Goal: Information Seeking & Learning: Learn about a topic

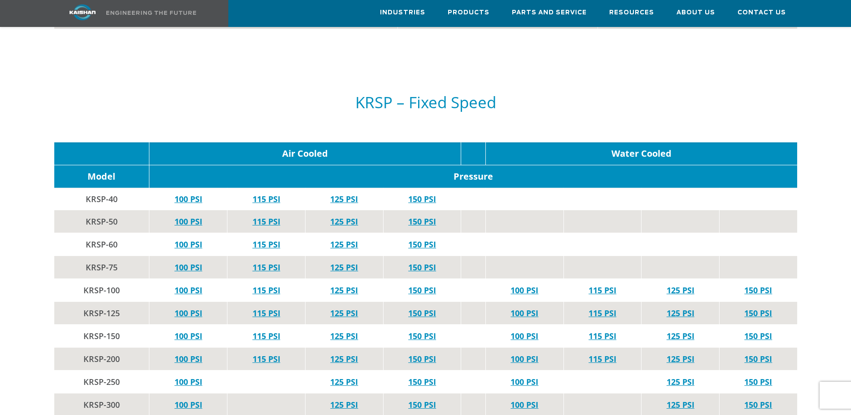
scroll to position [1616, 0]
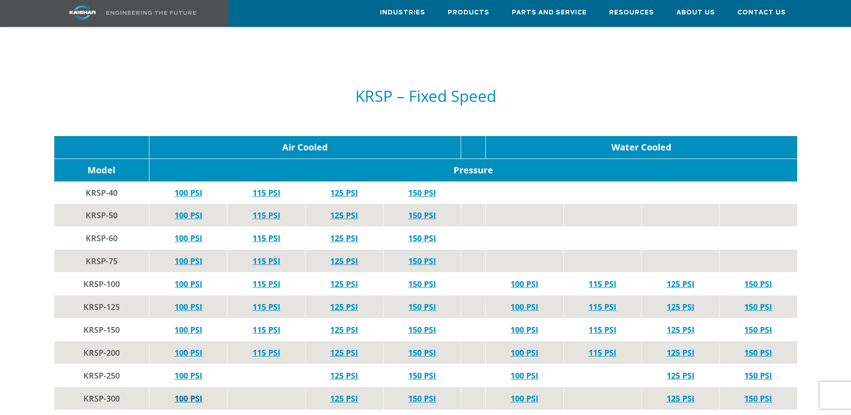
click at [188, 393] on link "100 PSI" at bounding box center [189, 398] width 28 height 11
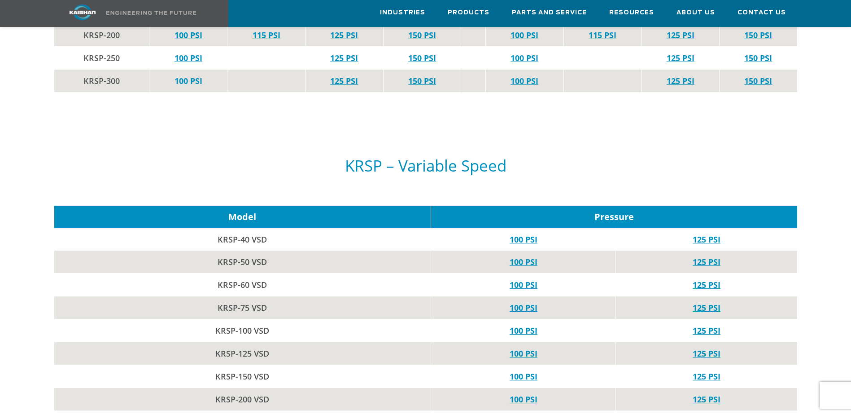
scroll to position [2065, 0]
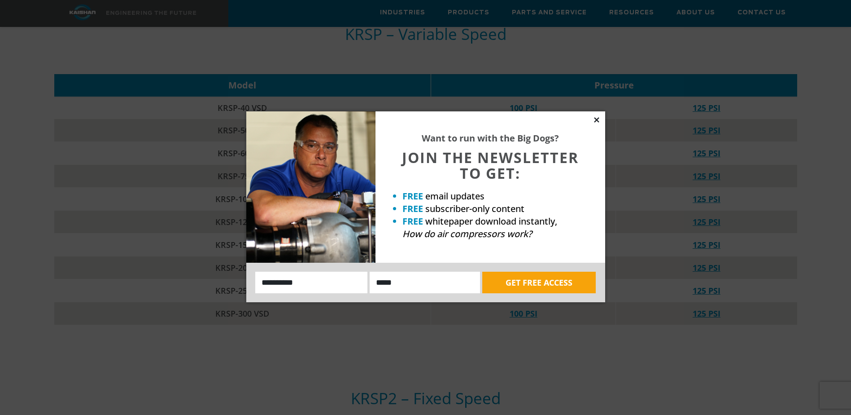
click at [595, 119] on icon at bounding box center [597, 120] width 8 height 8
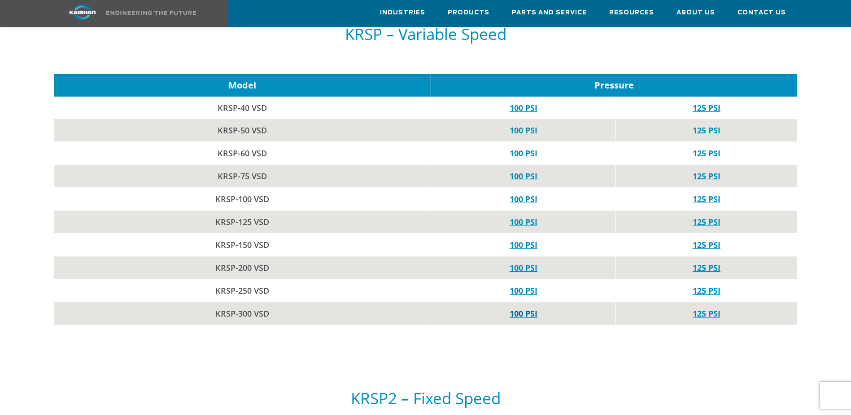
click at [524, 308] on link "100 PSI" at bounding box center [524, 313] width 28 height 11
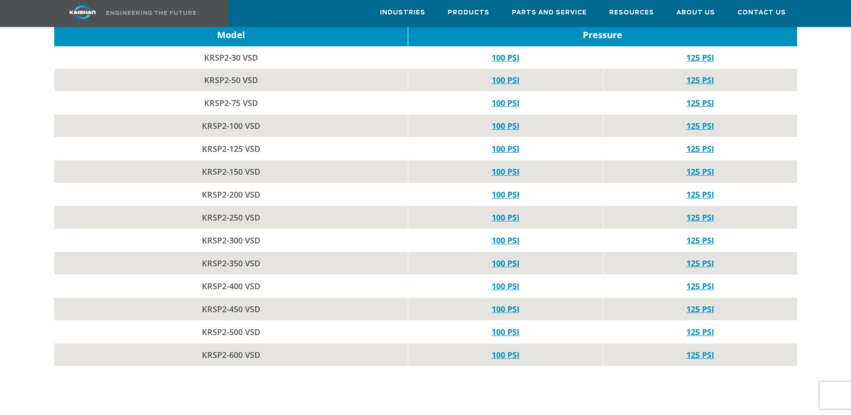
scroll to position [2872, 0]
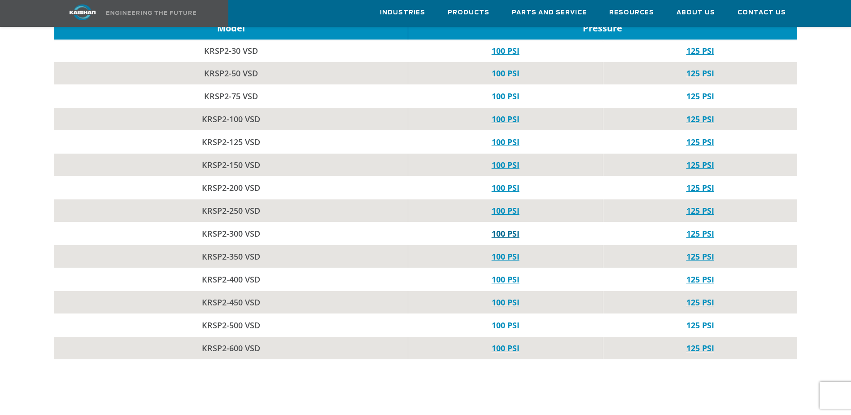
click at [503, 228] on link "100 PSI" at bounding box center [506, 233] width 28 height 11
click at [508, 205] on link "100 PSI" at bounding box center [506, 210] width 28 height 11
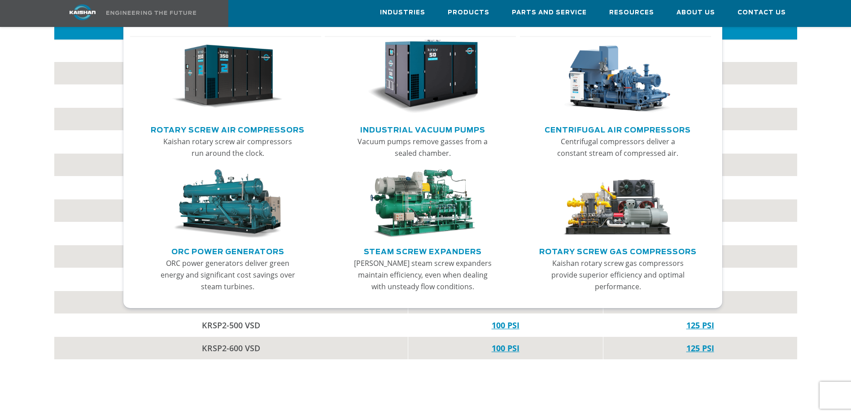
click at [636, 130] on link "Centrifugal Air Compressors" at bounding box center [618, 128] width 146 height 13
